Goal: Task Accomplishment & Management: Manage account settings

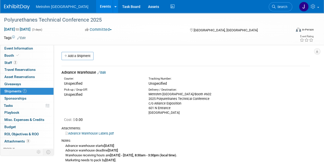
click at [6, 90] on span "Shipments 1" at bounding box center [15, 91] width 22 height 4
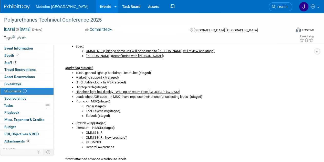
scroll to position [150, 0]
click at [96, 6] on link "Events" at bounding box center [105, 6] width 19 height 13
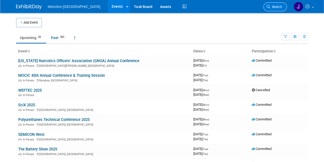
click at [278, 6] on span "Search" at bounding box center [276, 7] width 12 height 4
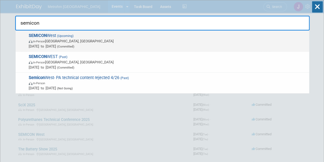
type input "semicon"
click at [203, 38] on span "SEMICON West (Upcoming) In-Person Phoenix, AZ Oct 7, 2025 to Oct 9, 2025 (Commi…" at bounding box center [166, 41] width 279 height 16
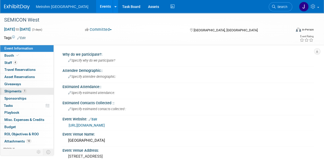
click at [15, 91] on span "Shipments 1" at bounding box center [15, 91] width 22 height 4
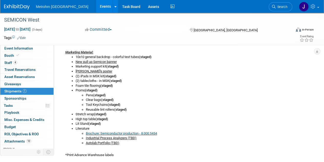
scroll to position [214, 0]
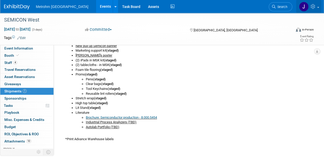
click at [317, 8] on link at bounding box center [308, 6] width 25 height 13
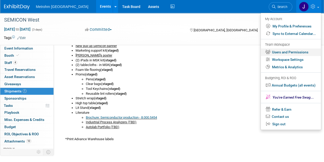
click at [287, 51] on link "Users and Permissions" at bounding box center [291, 51] width 60 height 7
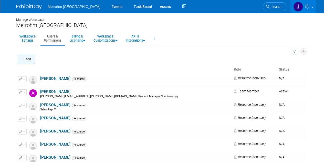
click at [30, 60] on button "Add" at bounding box center [26, 59] width 17 height 9
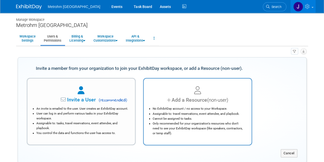
click at [203, 95] on div at bounding box center [197, 90] width 95 height 11
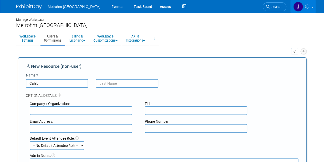
type input "Caleb"
type input "Cole"
click at [309, 8] on icon at bounding box center [308, 6] width 6 height 5
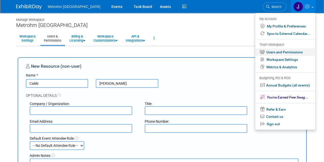
click at [287, 53] on link "Users and Permissions" at bounding box center [285, 51] width 60 height 7
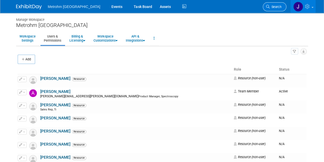
click at [276, 7] on span "Search" at bounding box center [276, 7] width 12 height 4
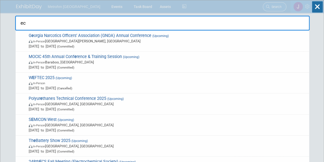
type input "ecs"
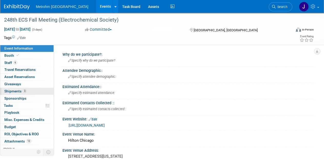
click at [19, 91] on span "Shipments 3" at bounding box center [15, 91] width 22 height 4
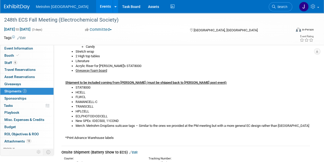
scroll to position [255, 0]
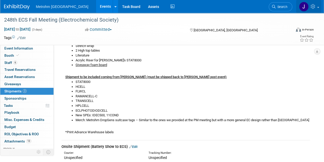
click at [315, 7] on icon at bounding box center [314, 6] width 6 height 5
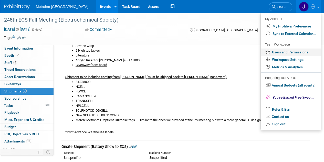
click at [296, 50] on link "Users and Permissions" at bounding box center [291, 51] width 60 height 7
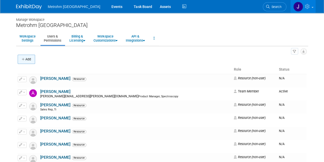
click at [26, 61] on button "Add" at bounding box center [26, 59] width 17 height 9
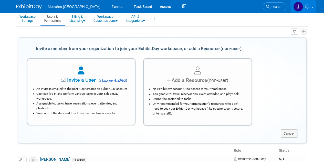
scroll to position [20, 0]
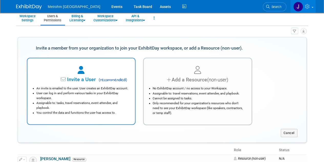
click at [78, 79] on span "Invite a User" at bounding box center [65, 79] width 61 height 6
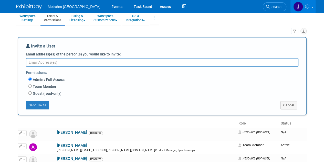
click at [63, 66] on textarea "Email address(es) of the person(s) you would like to invite:" at bounding box center [162, 62] width 272 height 9
paste textarea "[EMAIL_ADDRESS][PERSON_NAME][DOMAIN_NAME]"
type textarea "[EMAIL_ADDRESS][PERSON_NAME][DOMAIN_NAME]"
click at [40, 106] on button "Send Invite" at bounding box center [38, 105] width 24 height 8
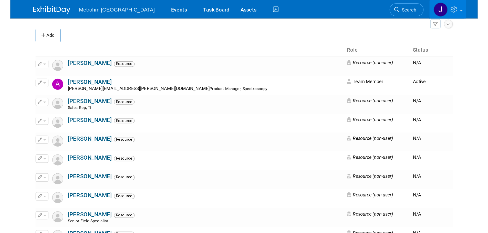
scroll to position [0, 0]
